Goal: Information Seeking & Learning: Learn about a topic

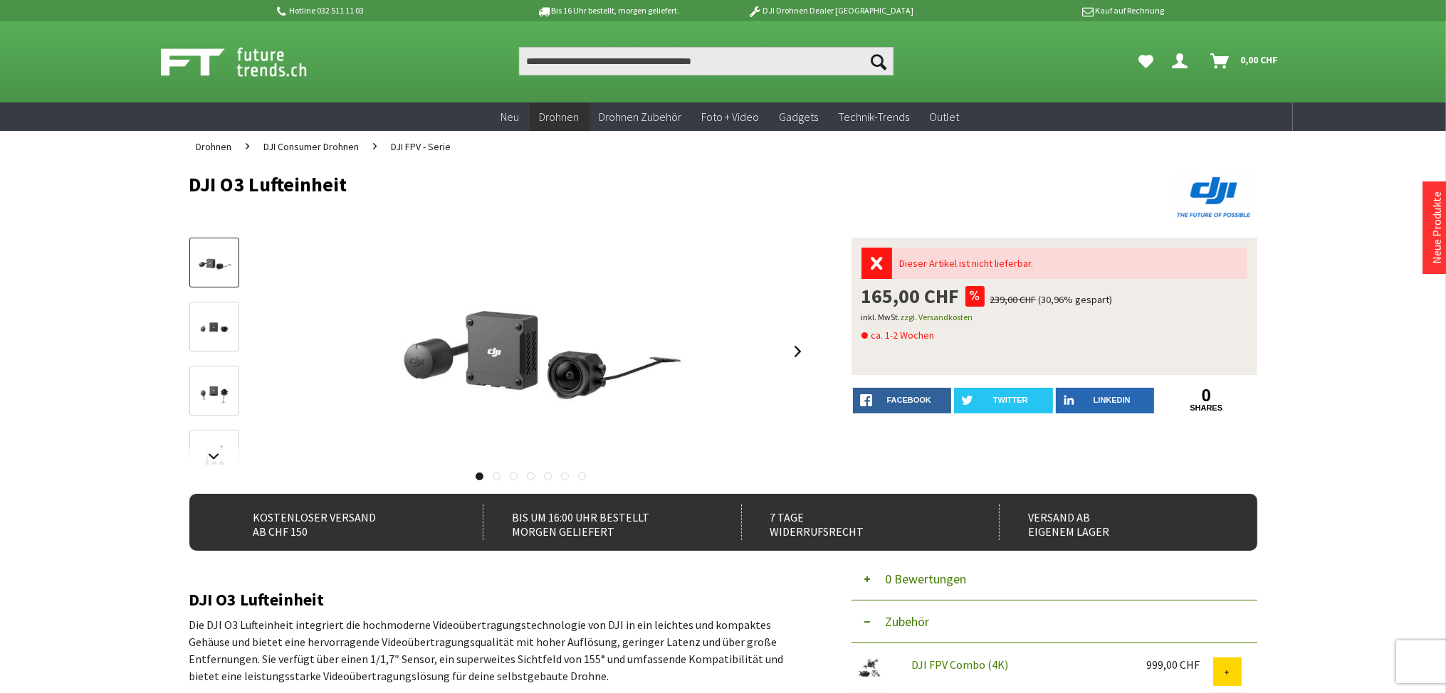
click at [404, 146] on span "DJI FPV - Serie" at bounding box center [421, 146] width 60 height 13
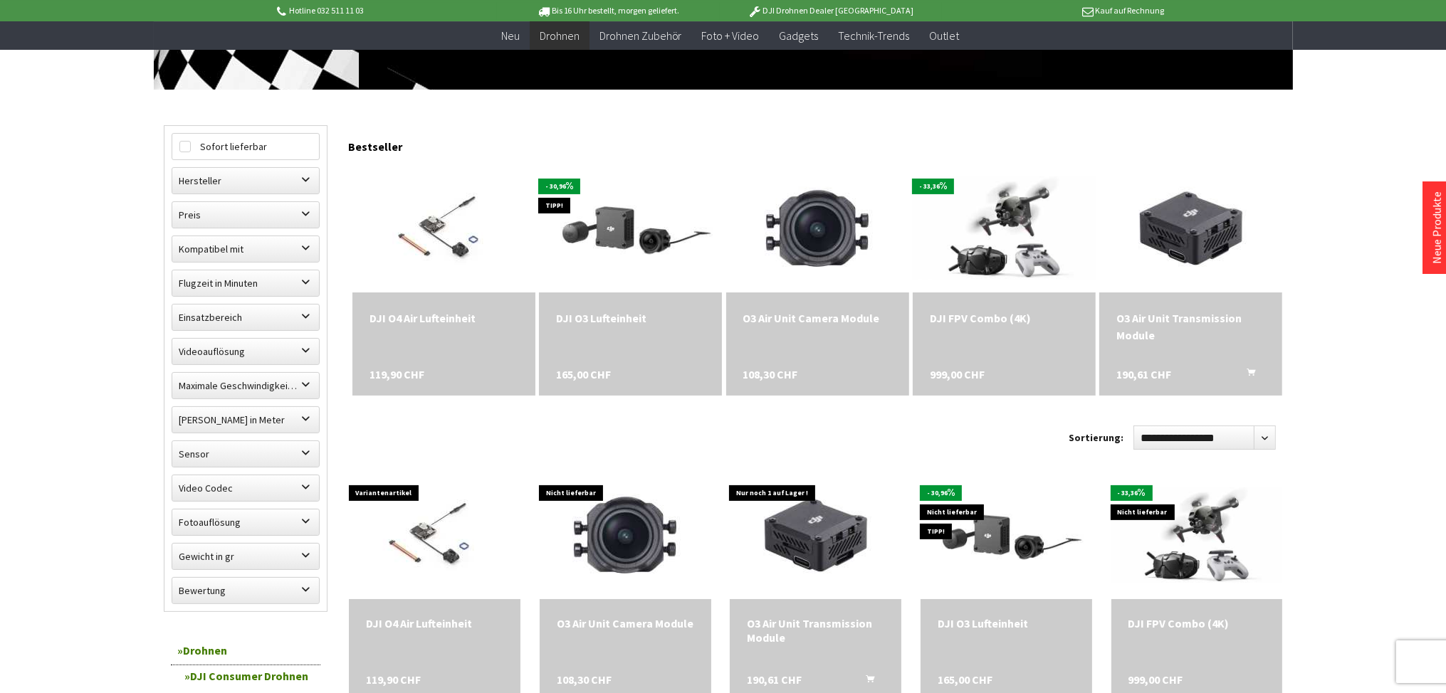
scroll to position [300, 0]
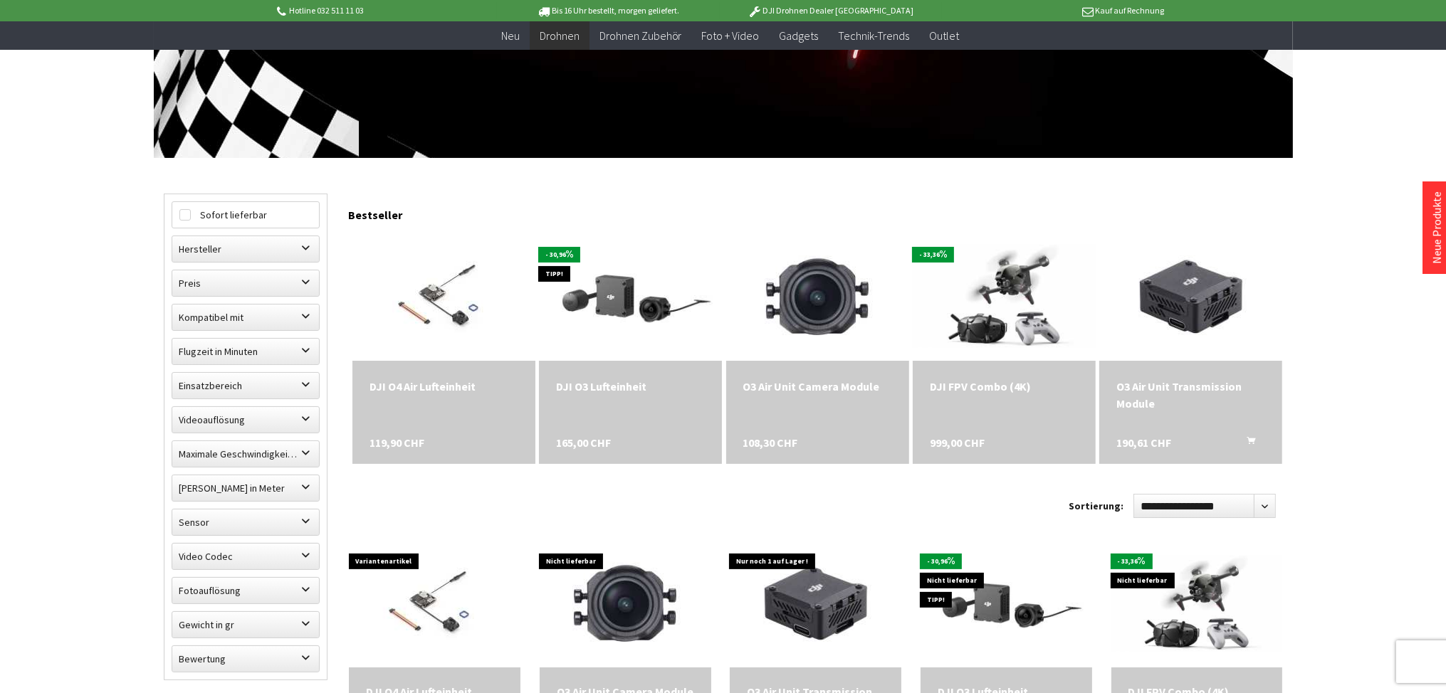
click at [1157, 386] on div "O3 Air Unit Transmission Module" at bounding box center [1190, 395] width 149 height 34
click at [636, 294] on img at bounding box center [630, 296] width 256 height 171
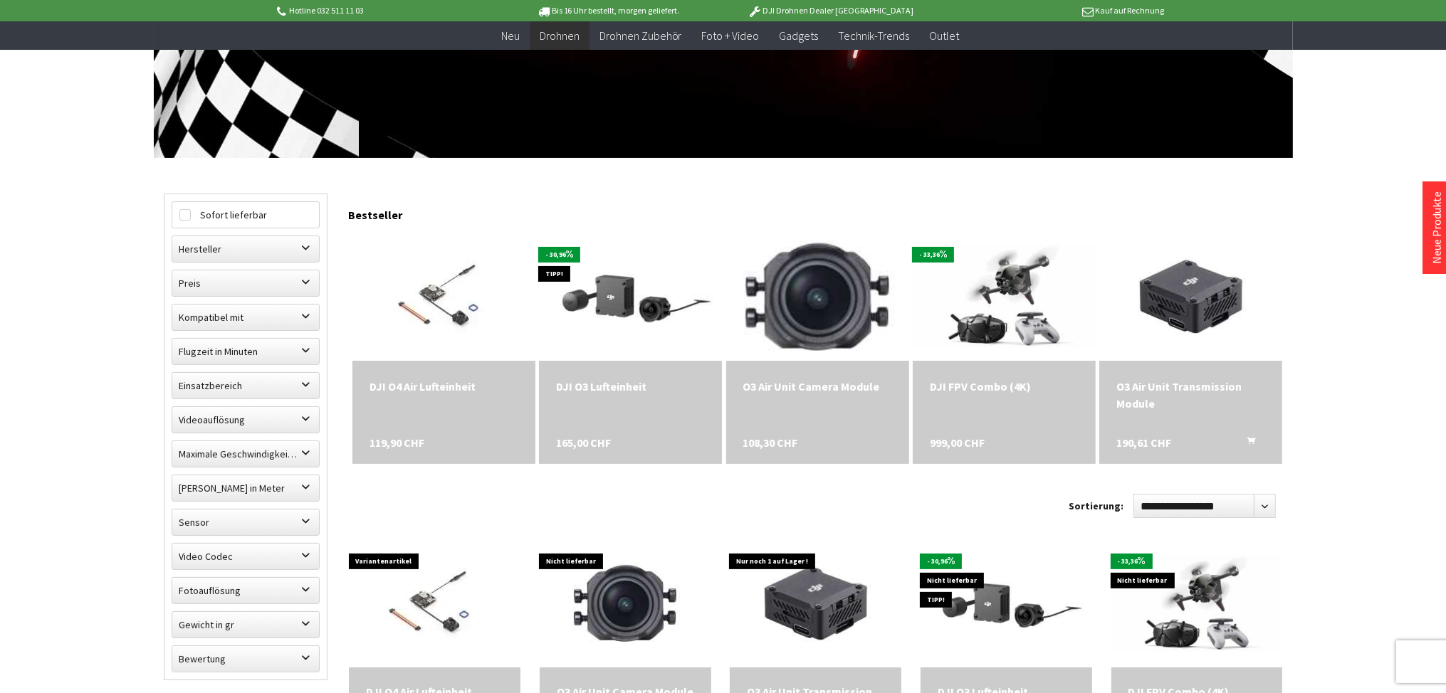
scroll to position [300, 0]
click at [812, 302] on img at bounding box center [816, 296] width 179 height 179
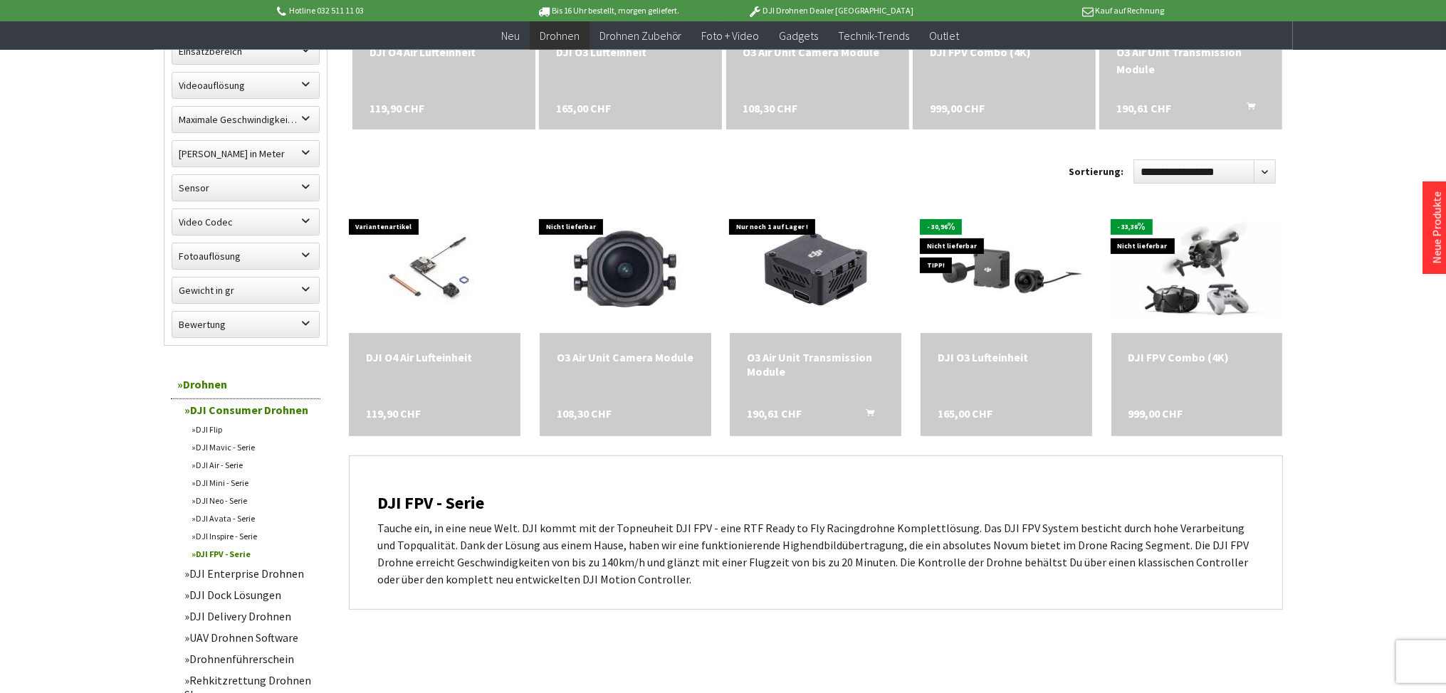
scroll to position [601, 0]
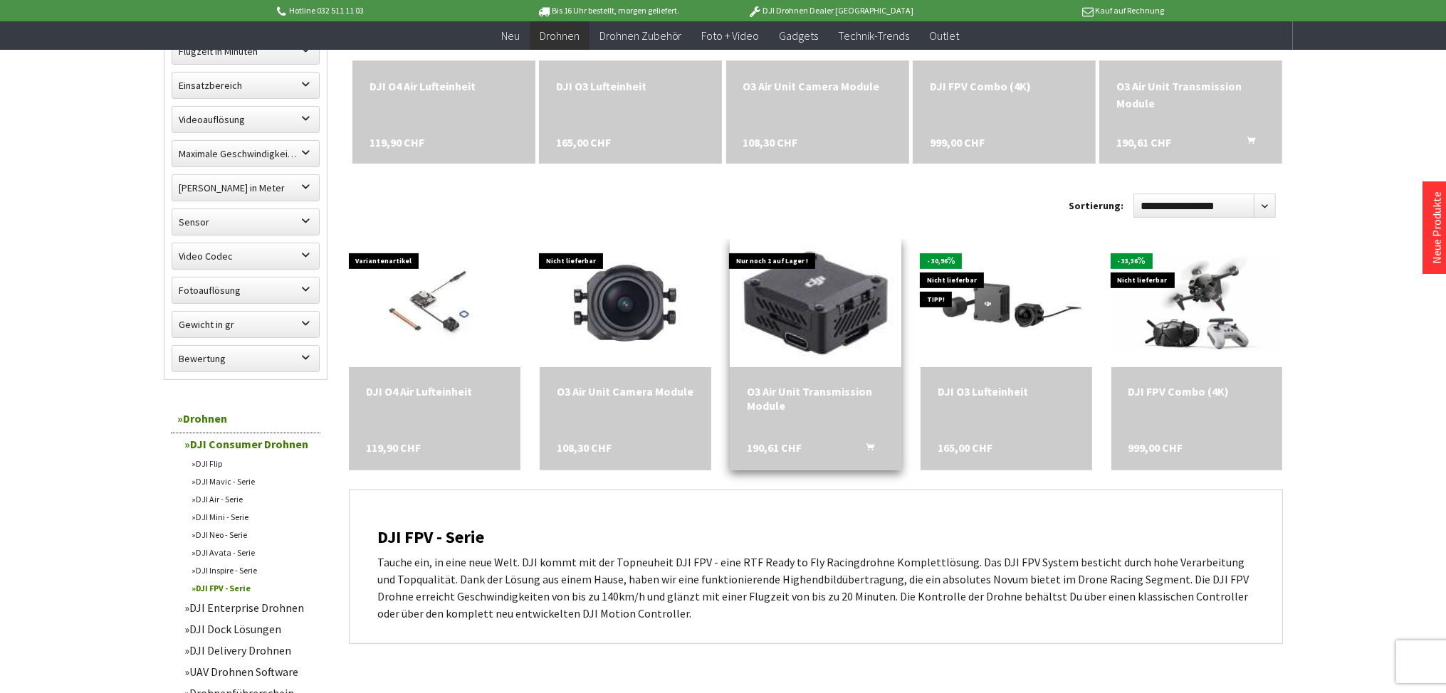
click at [777, 295] on img at bounding box center [815, 303] width 179 height 179
